Goal: Information Seeking & Learning: Learn about a topic

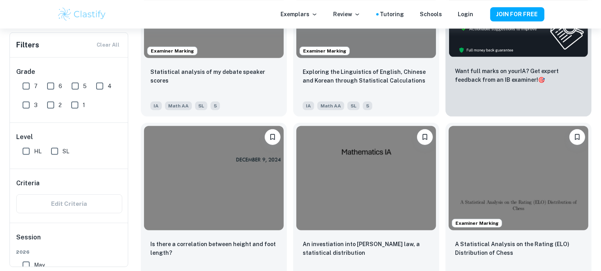
scroll to position [0, 8]
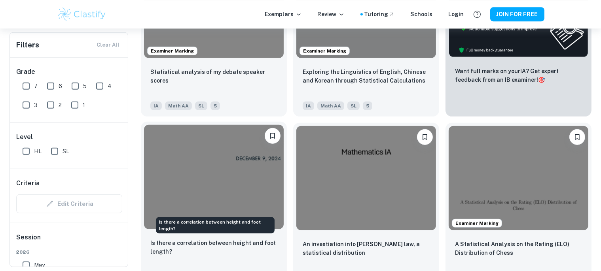
click at [230, 253] on p "Is there a correlation between height and foot length?" at bounding box center [213, 247] width 127 height 17
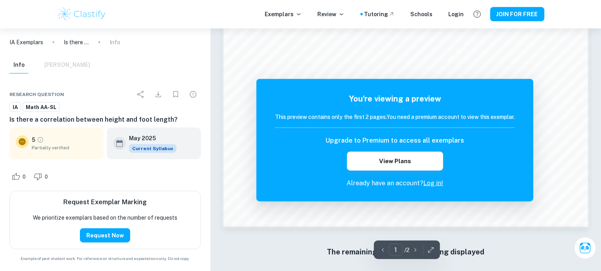
scroll to position [767, 0]
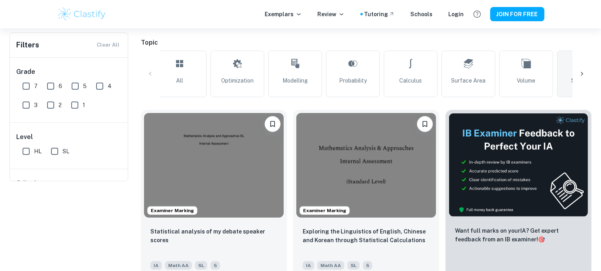
scroll to position [68, 0]
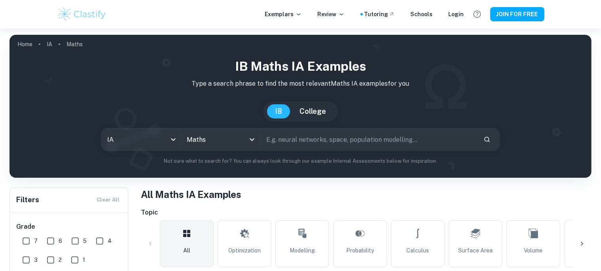
click at [310, 142] on input "text" at bounding box center [369, 140] width 216 height 22
type input "correlation"
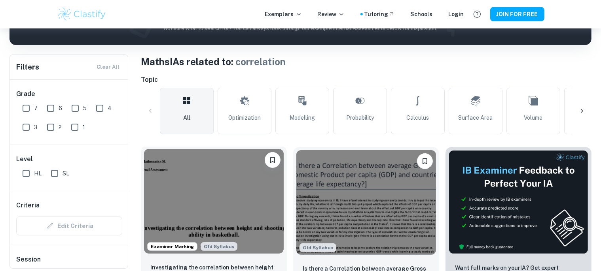
scroll to position [133, 0]
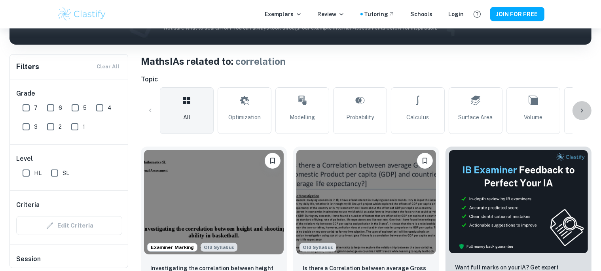
click at [581, 112] on icon at bounding box center [582, 111] width 8 height 8
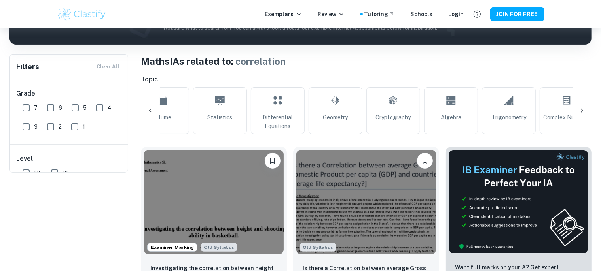
scroll to position [0, 0]
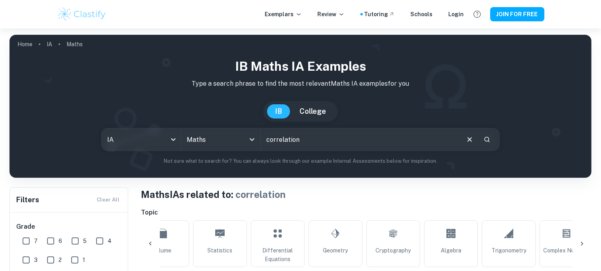
click at [319, 113] on button "College" at bounding box center [313, 111] width 42 height 14
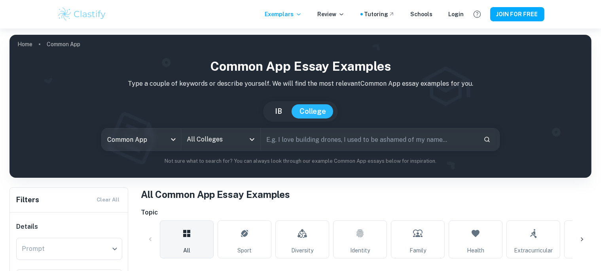
click at [277, 110] on button "IB" at bounding box center [278, 111] width 23 height 14
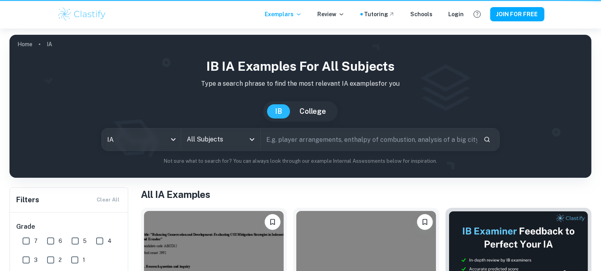
type input "ia"
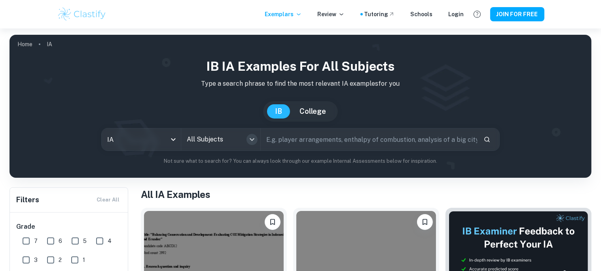
click at [254, 142] on icon "Open" at bounding box center [251, 139] width 9 height 9
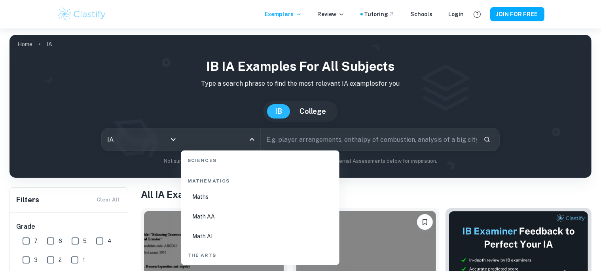
scroll to position [1345, 0]
click at [209, 219] on li "Math AA" at bounding box center [260, 220] width 152 height 18
type input "Math AA"
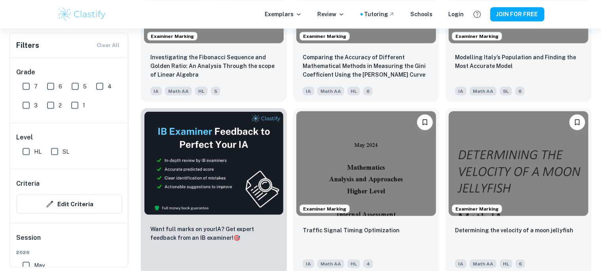
scroll to position [1296, 0]
